Goal: Information Seeking & Learning: Learn about a topic

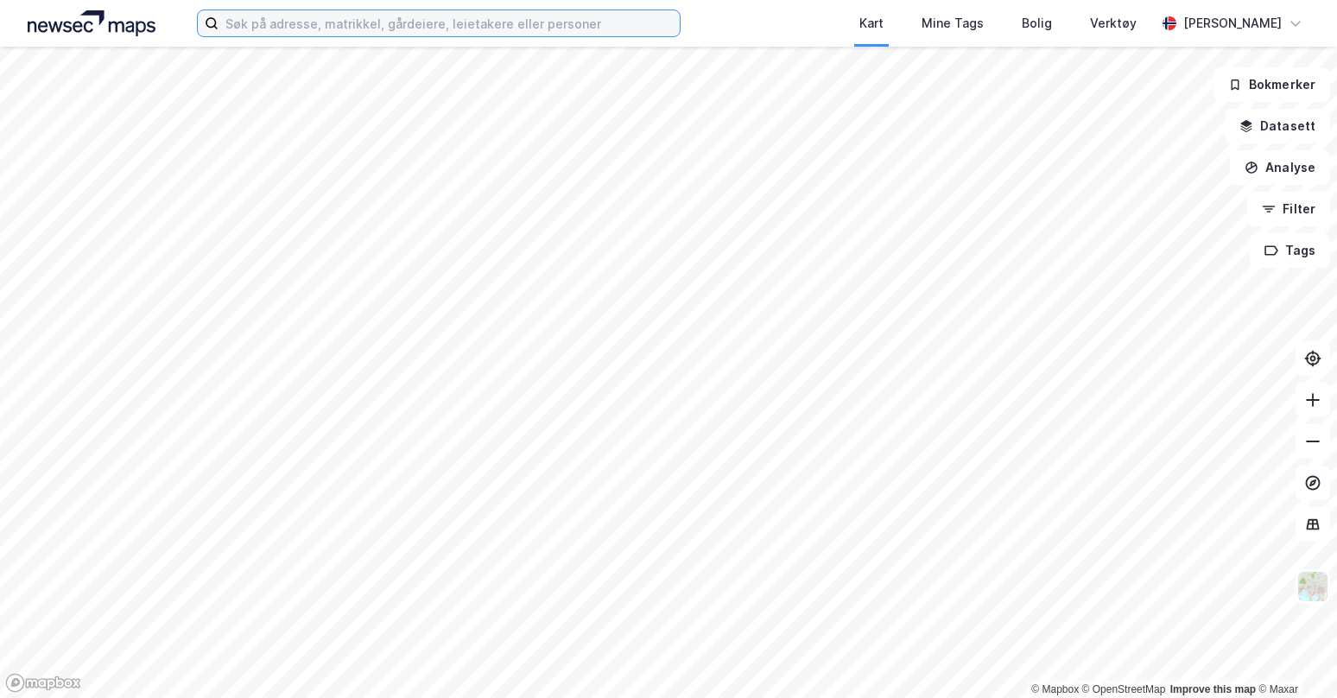
click at [129, 28] on input at bounding box center [448, 23] width 461 height 26
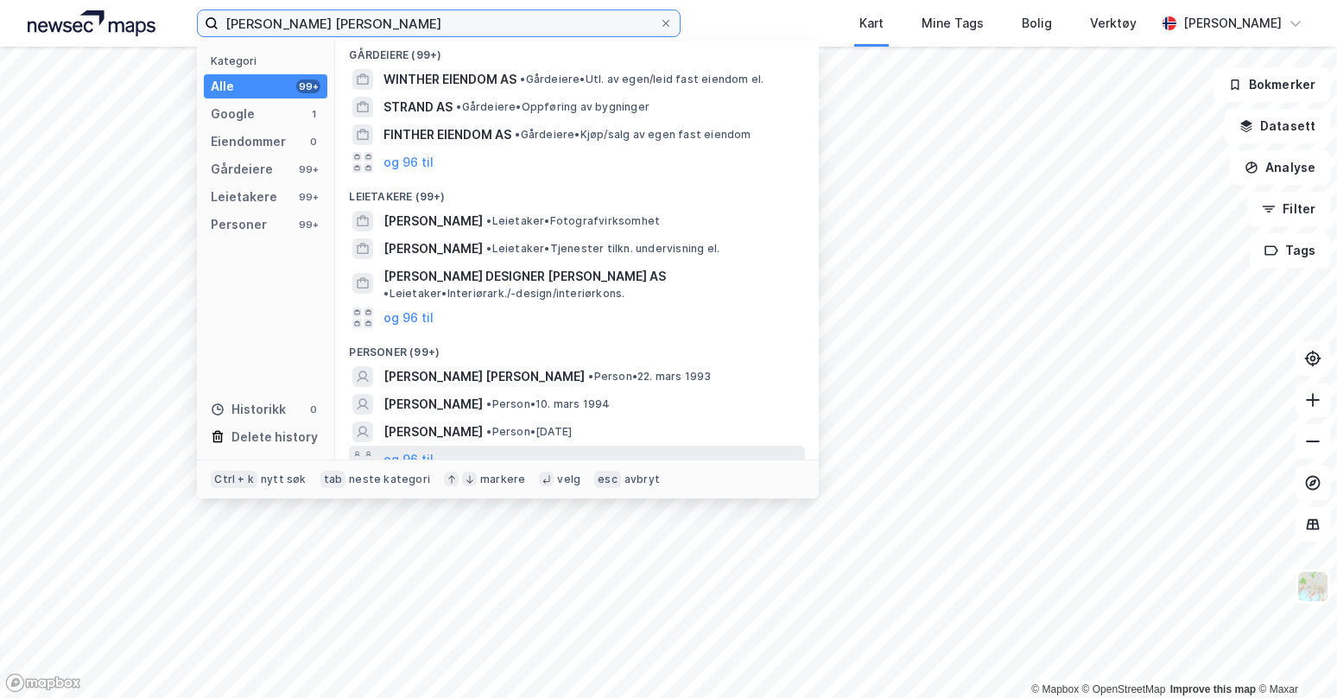
type input "[PERSON_NAME] [PERSON_NAME]"
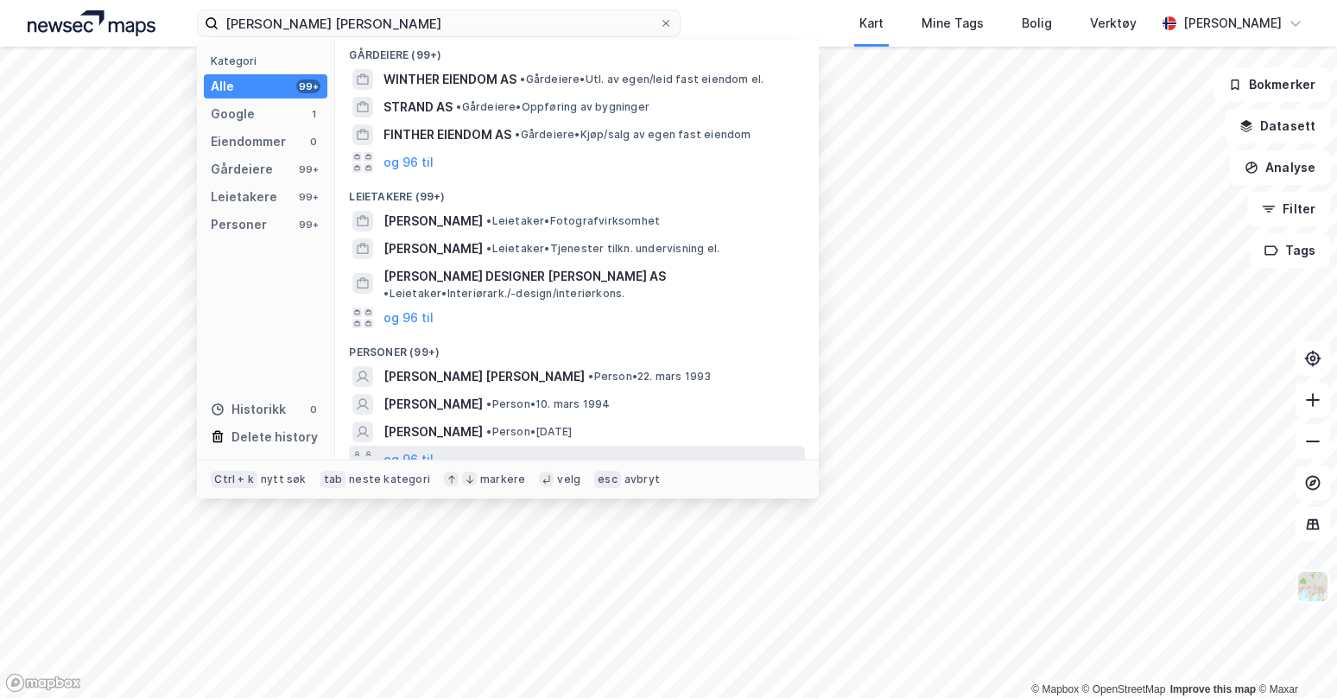
click at [129, 446] on div "og 96 til" at bounding box center [577, 460] width 456 height 28
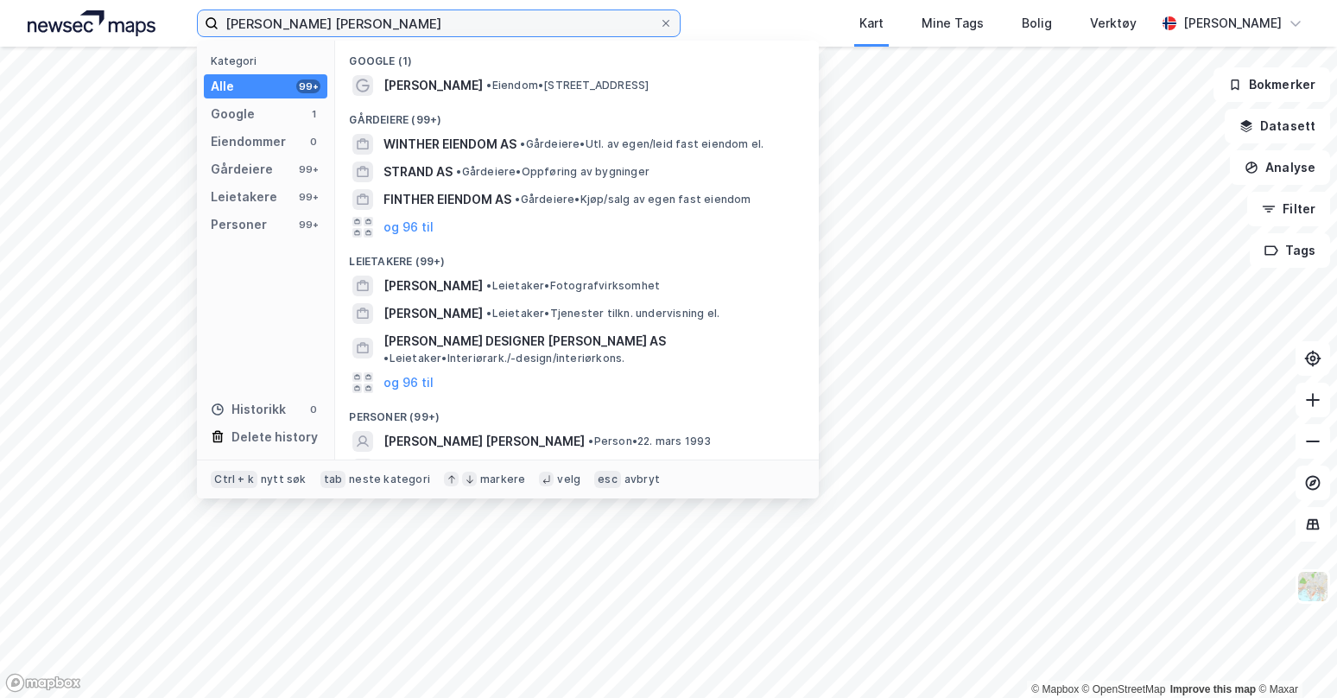
drag, startPoint x: 377, startPoint y: 24, endPoint x: 89, endPoint y: -30, distance: 293.5
click at [89, 0] on html "[PERSON_NAME] [PERSON_NAME] Kategori Alle 99+ Google 1 Eiendommer 0 Gårdeiere 9…" at bounding box center [668, 349] width 1337 height 698
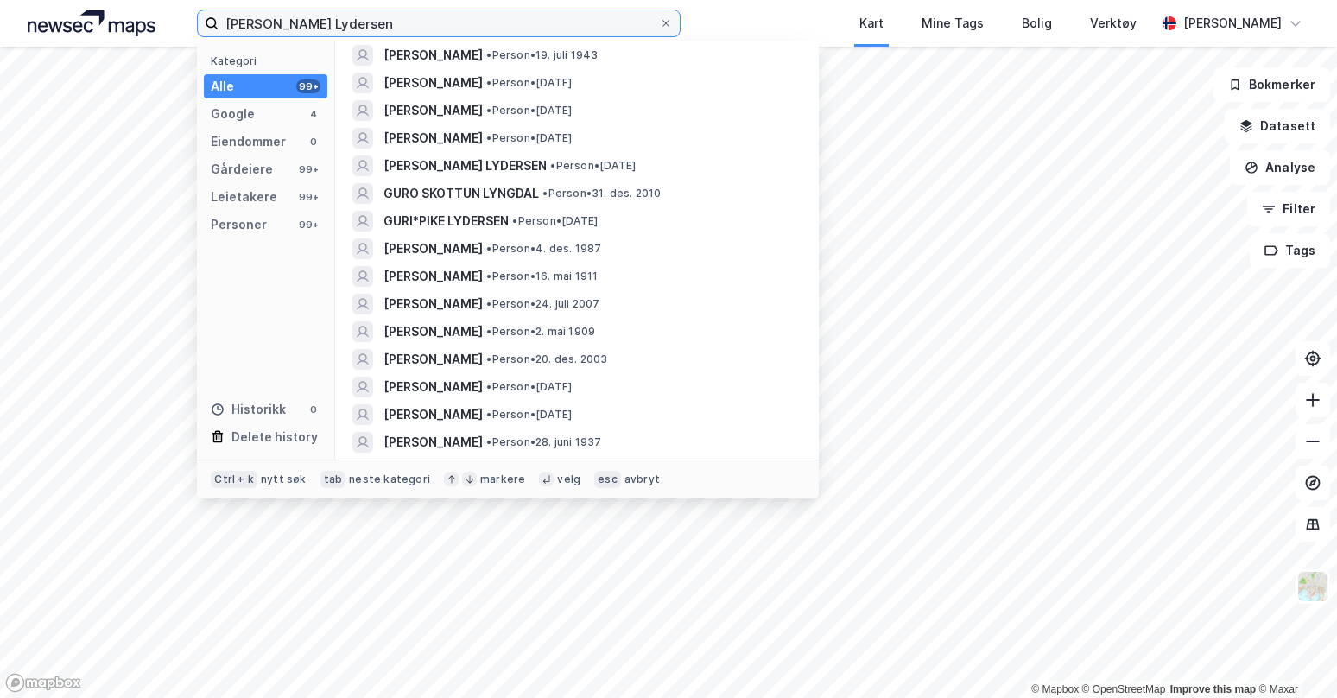
scroll to position [1036, 0]
drag, startPoint x: 383, startPoint y: 20, endPoint x: -33, endPoint y: -9, distance: 417.2
click at [0, 0] on html "[PERSON_NAME] Lydersen Kategori Alle 99+ Google 4 Eiendommer 0 Gårdeiere 99+ Le…" at bounding box center [668, 349] width 1337 height 698
type input "[PERSON_NAME]"
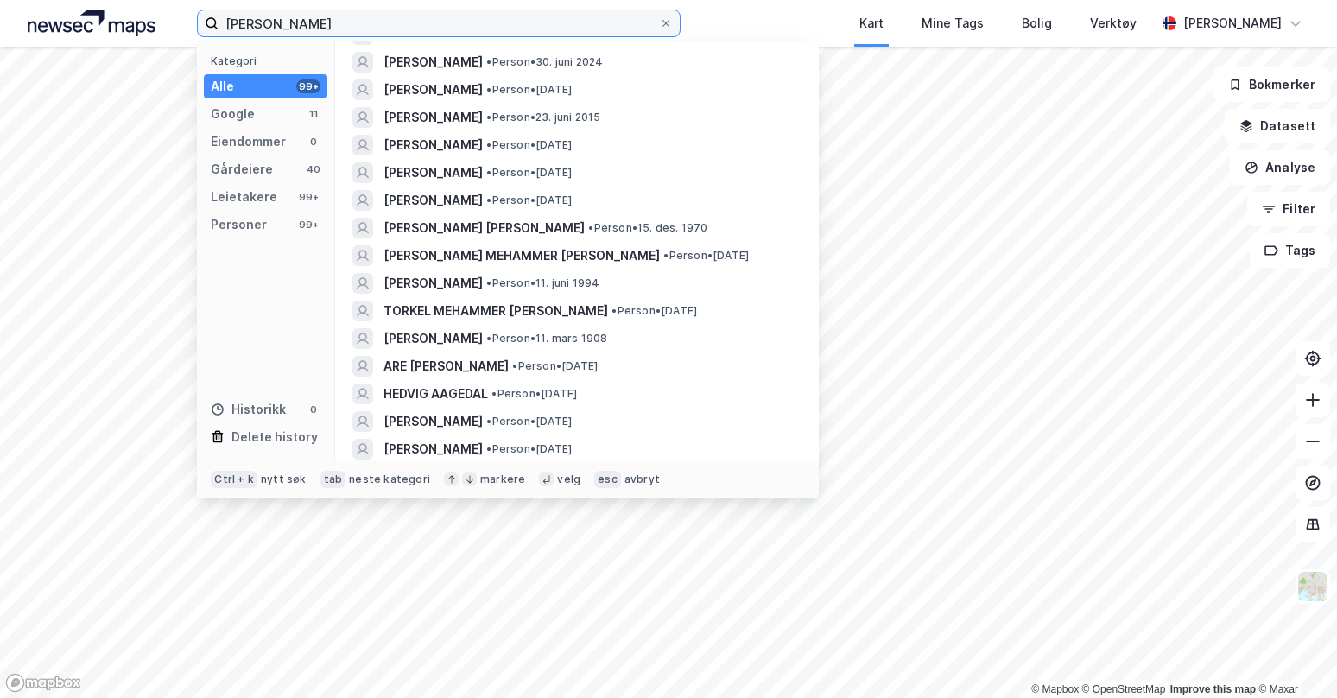
scroll to position [518, 0]
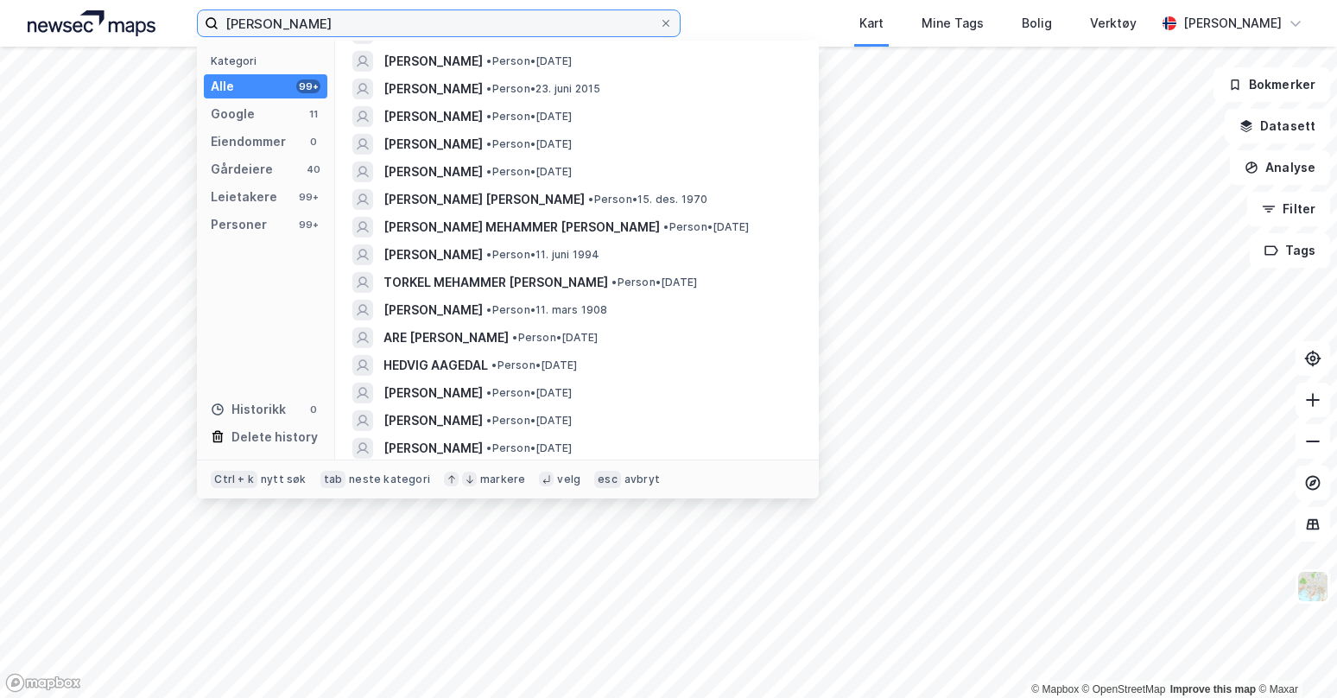
drag, startPoint x: 370, startPoint y: 24, endPoint x: -142, endPoint y: 9, distance: 511.5
click at [0, 9] on html "[PERSON_NAME] Kategori Alle 99+ Google 11 Eiendommer 0 Gårdeiere 40 Leietakere …" at bounding box center [668, 349] width 1337 height 698
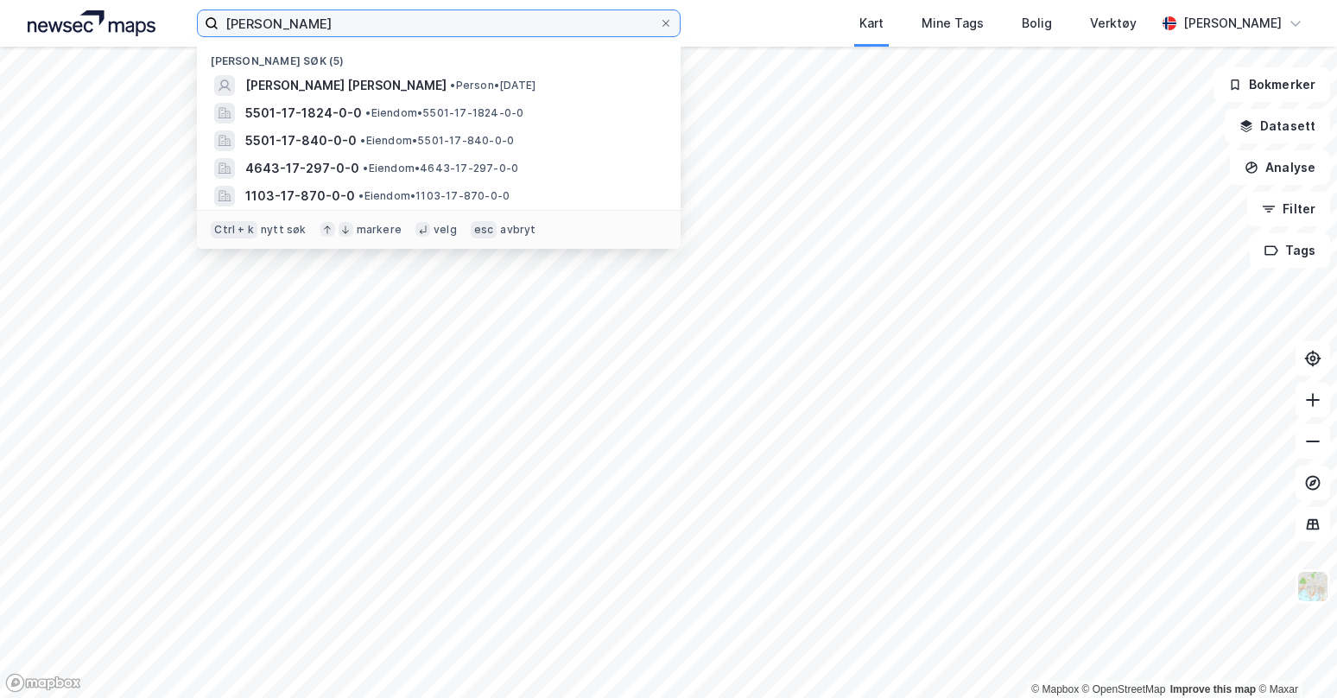
type input "[PERSON_NAME]"
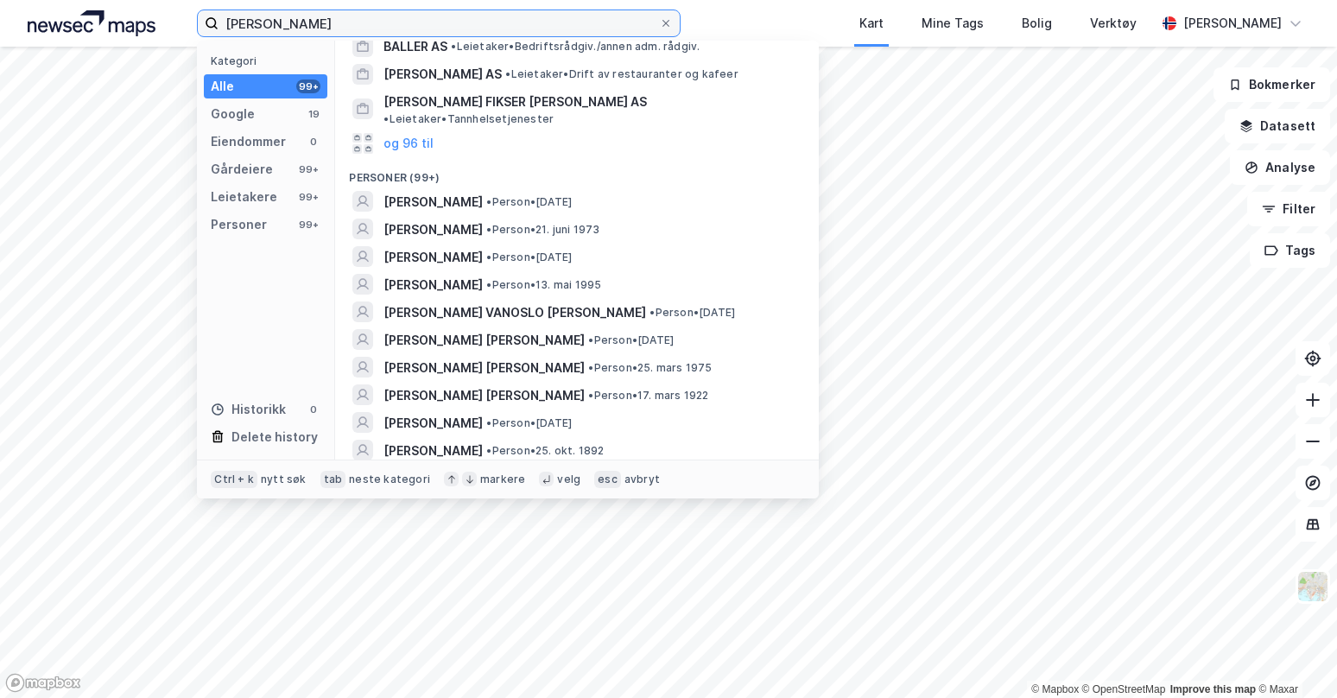
scroll to position [345, 0]
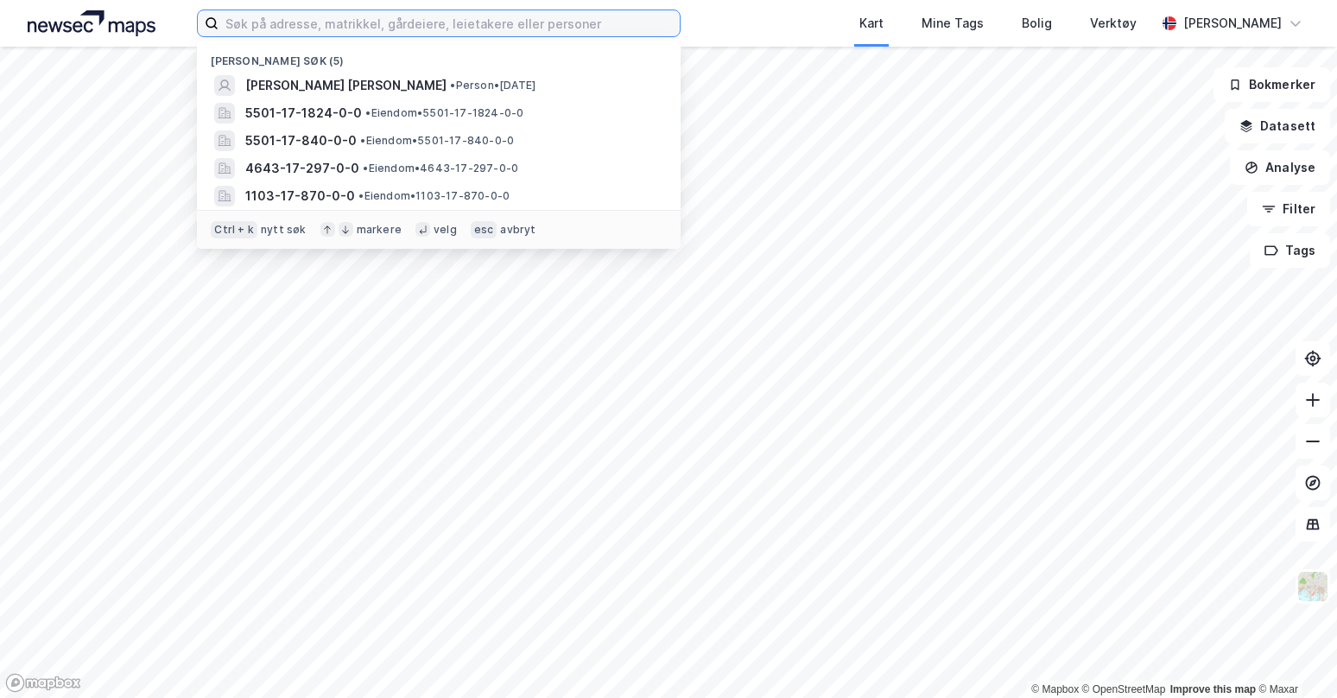
click at [449, 21] on input at bounding box center [448, 23] width 461 height 26
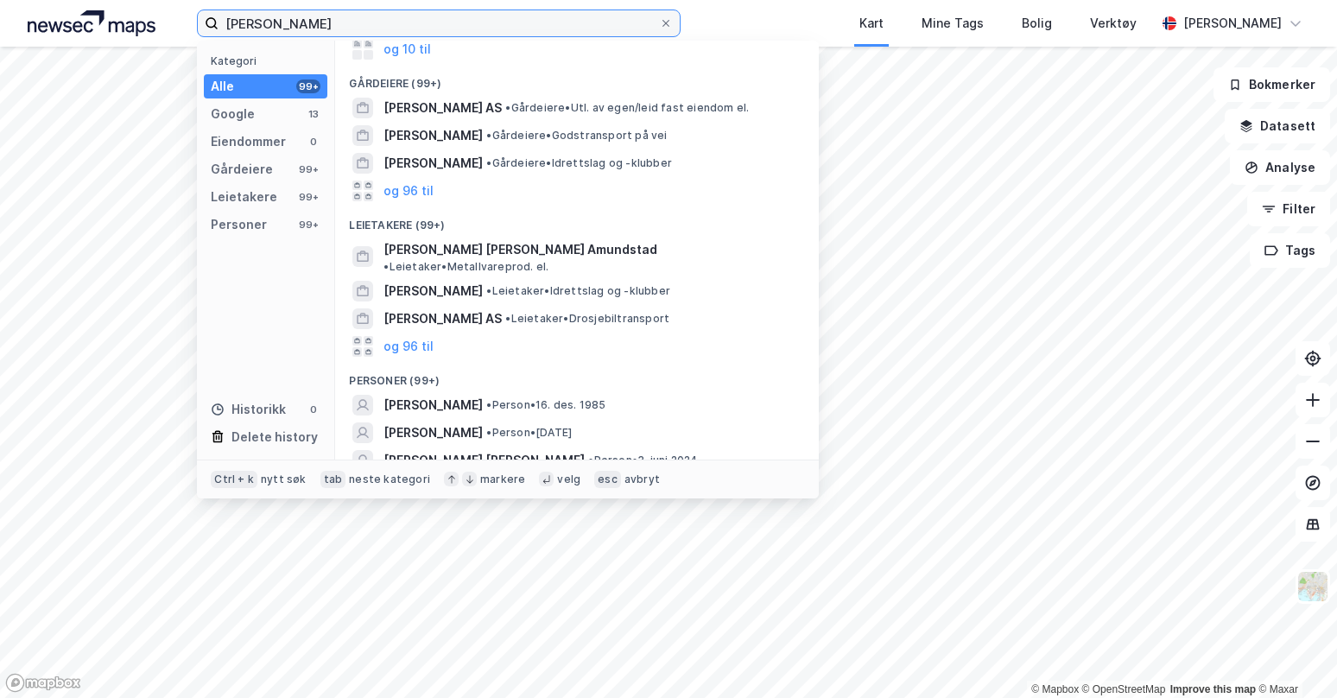
scroll to position [148, 0]
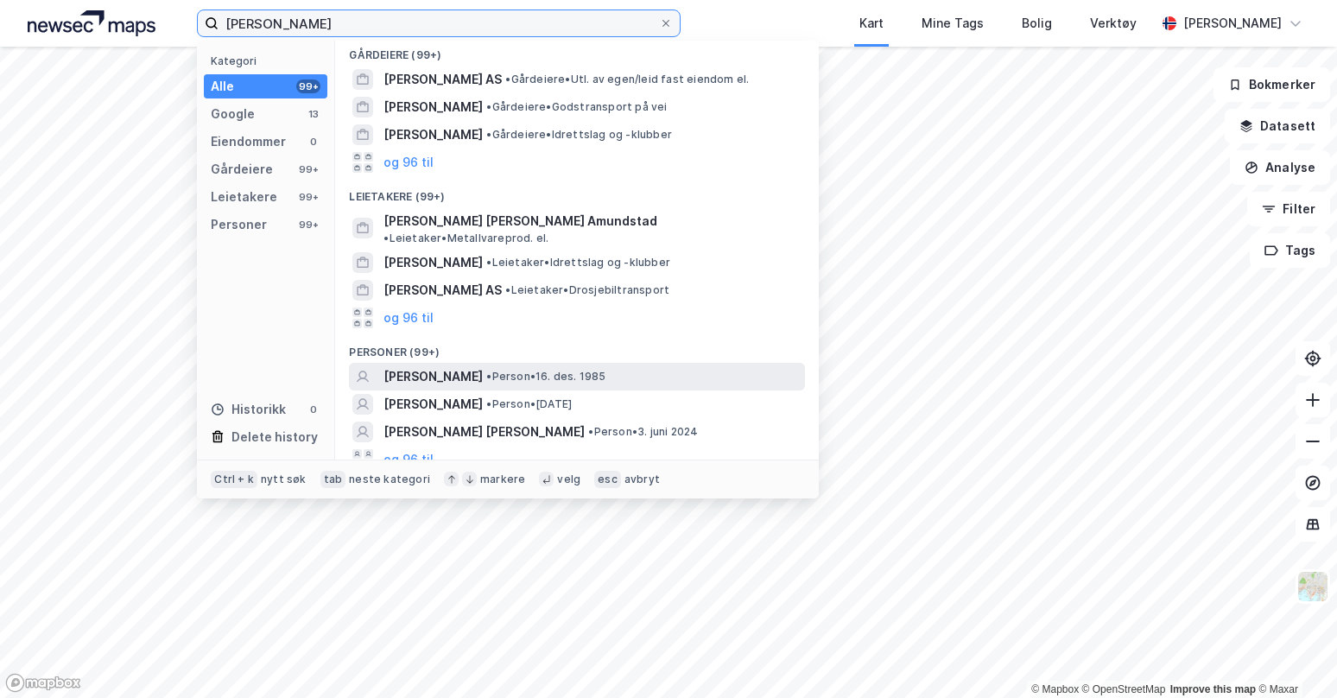
type input "Ulf Nore"
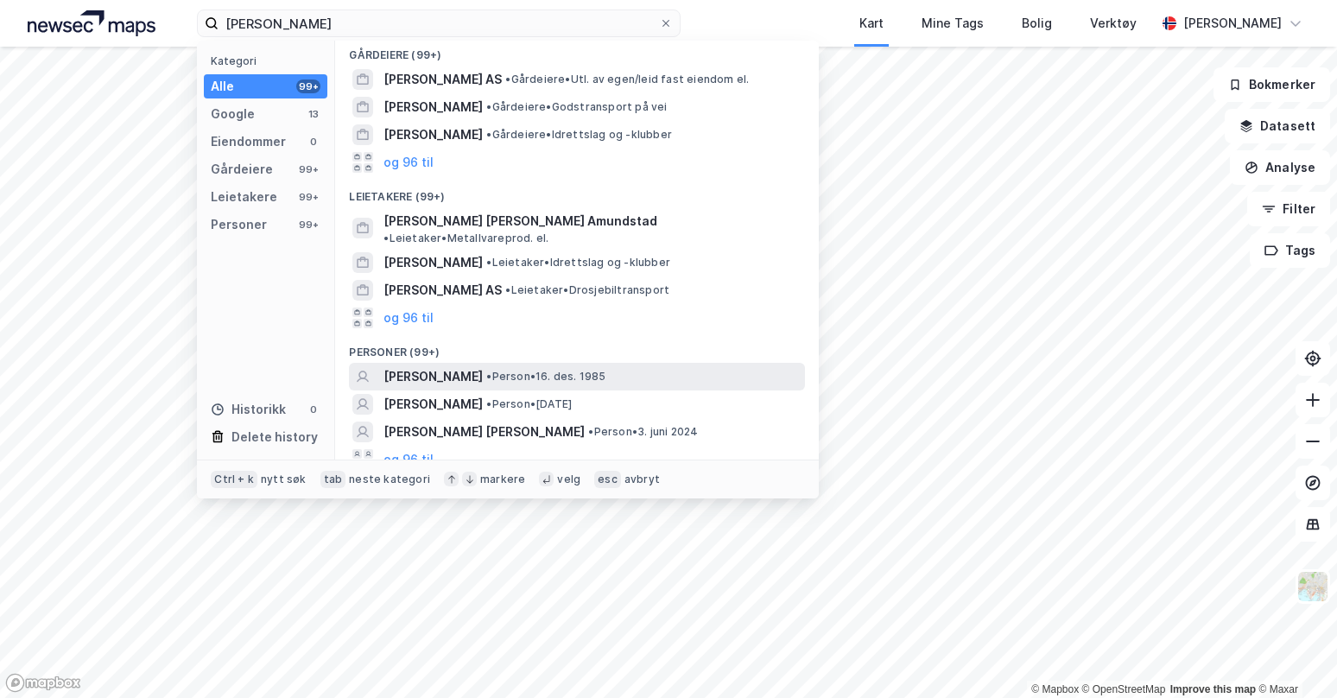
click at [427, 370] on span "ULF NORE" at bounding box center [432, 376] width 99 height 21
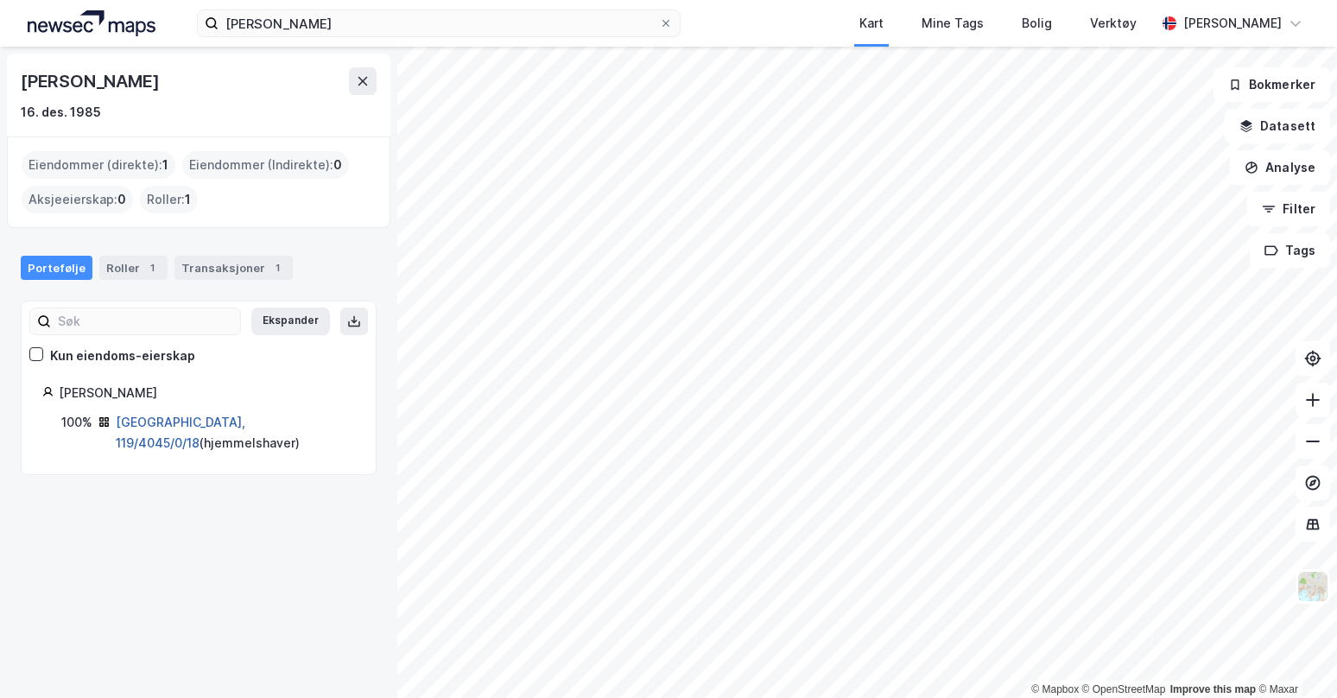
click at [170, 424] on link "Tromsø, 119/4045/0/18" at bounding box center [181, 432] width 130 height 35
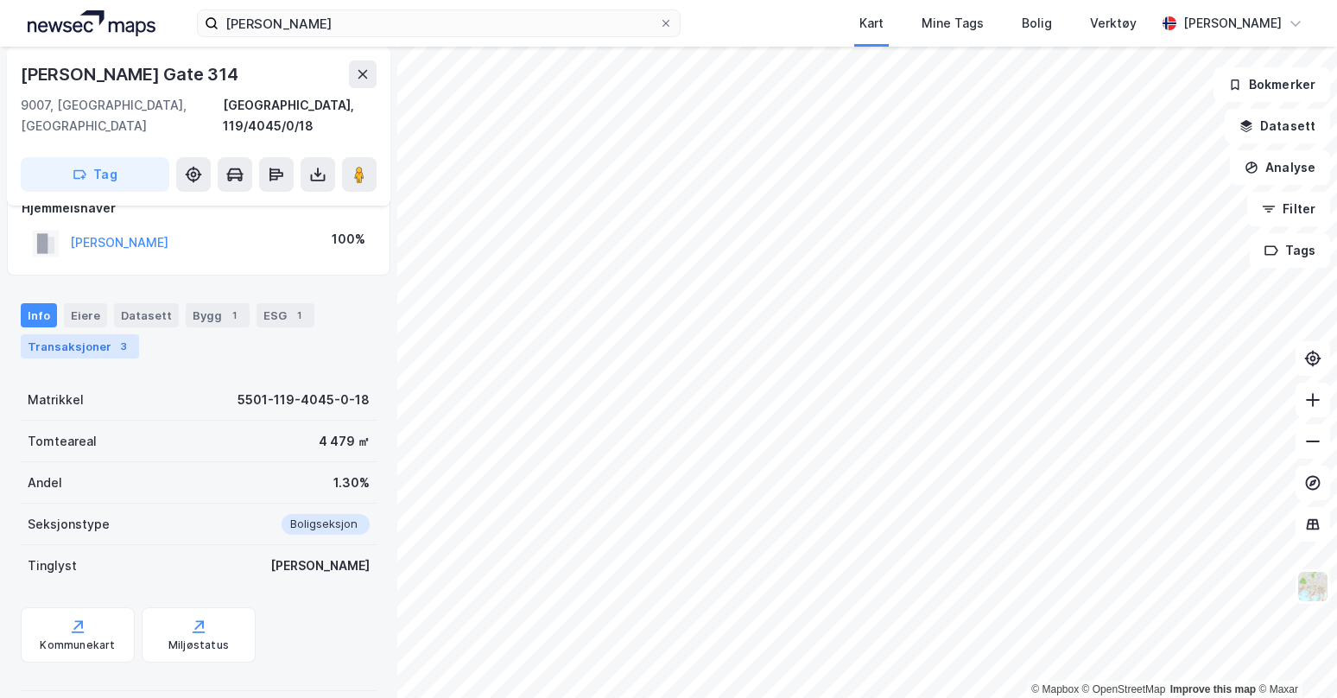
click at [91, 334] on div "Transaksjoner 3" at bounding box center [80, 346] width 118 height 24
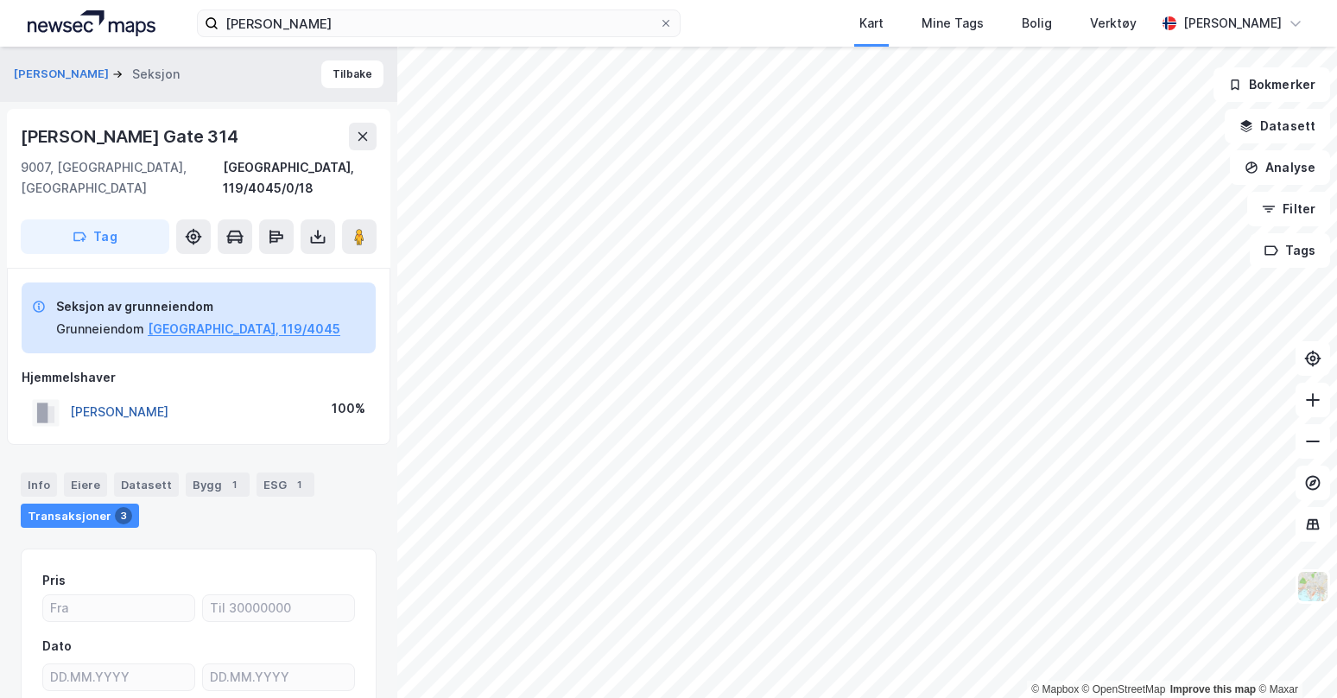
click at [0, 0] on button "NORE ULF" at bounding box center [0, 0] width 0 height 0
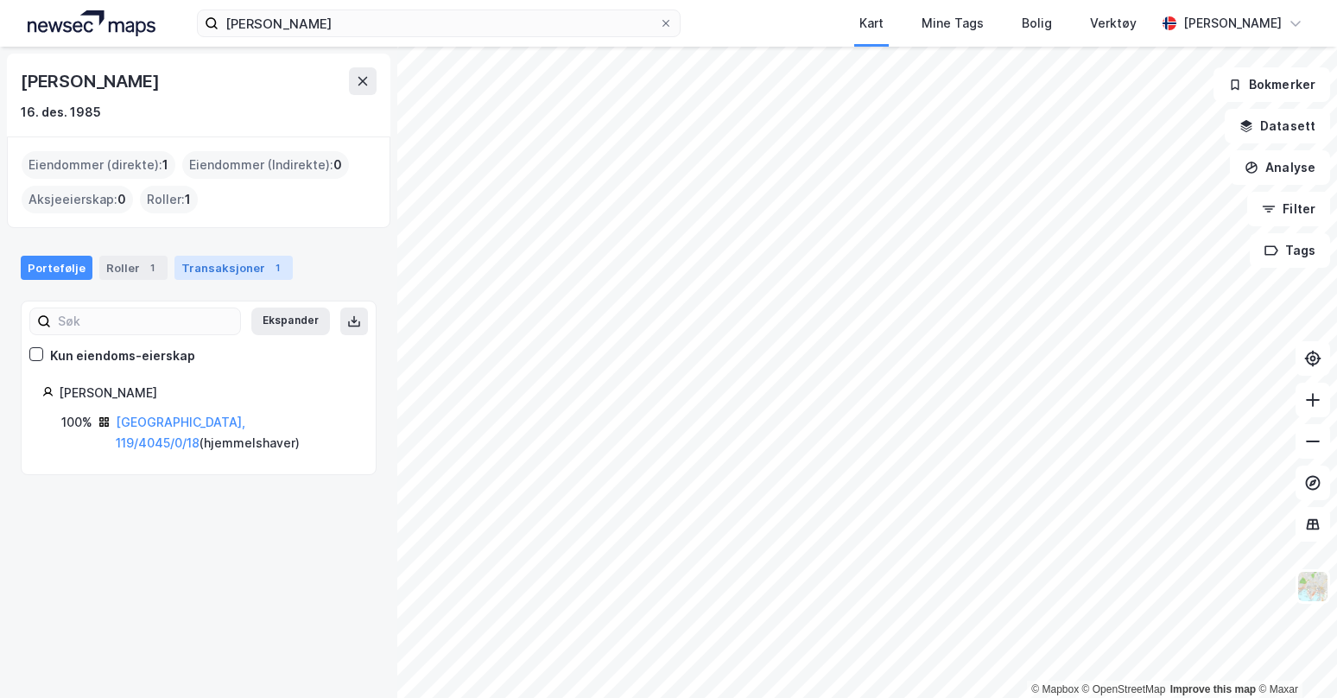
click at [211, 277] on div "Transaksjoner 1" at bounding box center [233, 268] width 118 height 24
